Goal: Information Seeking & Learning: Find specific fact

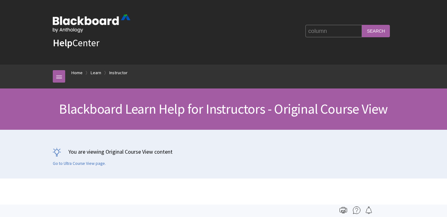
type input "column"
click at [362, 25] on input "Search" at bounding box center [376, 31] width 28 height 12
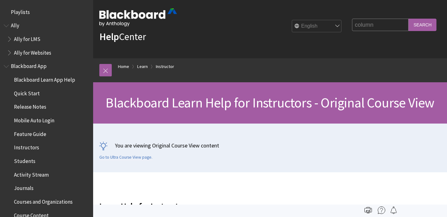
scroll to position [764, 0]
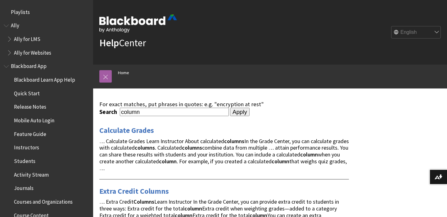
click at [113, 75] on ol "Home" at bounding box center [276, 74] width 329 height 18
click at [107, 76] on link at bounding box center [105, 76] width 12 height 12
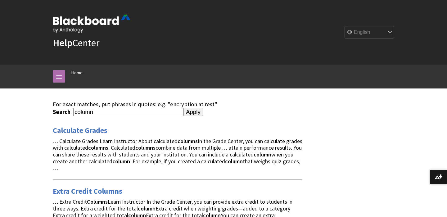
click at [59, 78] on link at bounding box center [59, 76] width 12 height 12
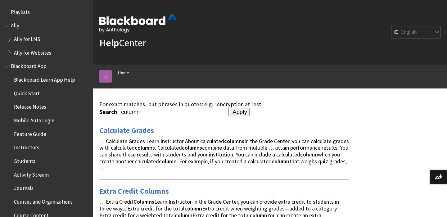
click at [165, 114] on input "column" at bounding box center [174, 112] width 109 height 8
type input "content"
click at [230, 108] on input "Apply" at bounding box center [240, 112] width 20 height 9
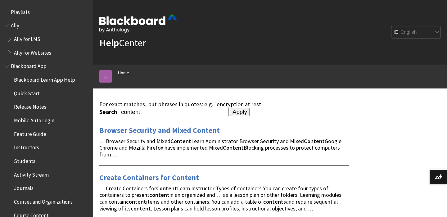
click at [150, 113] on input "content" at bounding box center [174, 112] width 109 height 8
type input "content column"
click at [230, 108] on input "Apply" at bounding box center [240, 112] width 20 height 9
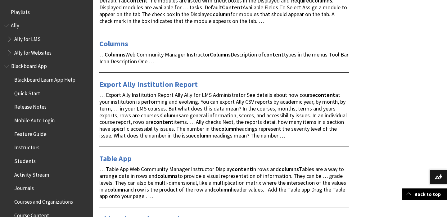
scroll to position [476, 0]
